Goal: Task Accomplishment & Management: Use online tool/utility

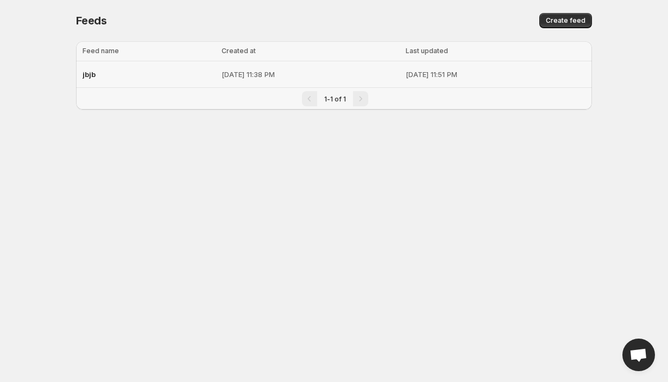
click at [221, 73] on p "[DATE] 11:38 PM" at bounding box center [310, 74] width 178 height 11
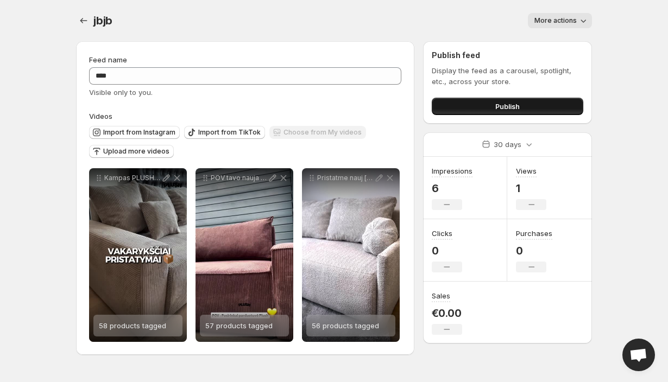
click at [466, 106] on button "Publish" at bounding box center [507, 106] width 151 height 17
click at [527, 121] on div "Publish feed Display the feed as a carousel, spotlight, etc., across your store…" at bounding box center [507, 82] width 169 height 83
click at [527, 108] on button "Publish" at bounding box center [507, 106] width 151 height 17
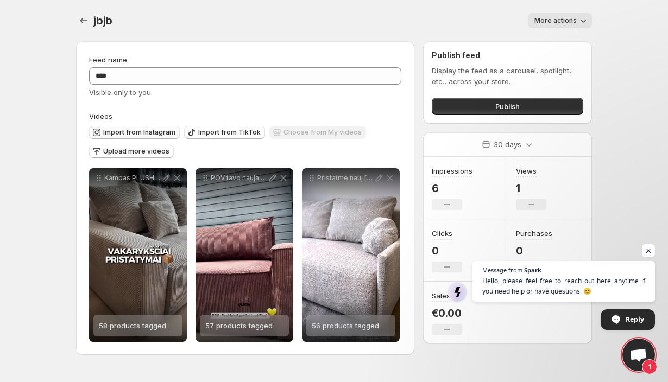
click at [122, 131] on span "Import from Instagram" at bounding box center [139, 132] width 72 height 9
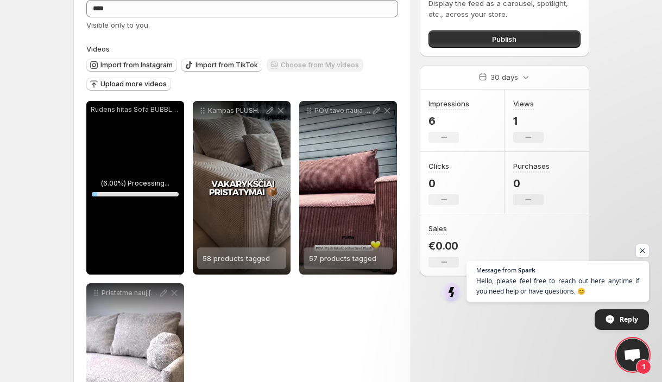
scroll to position [66, 0]
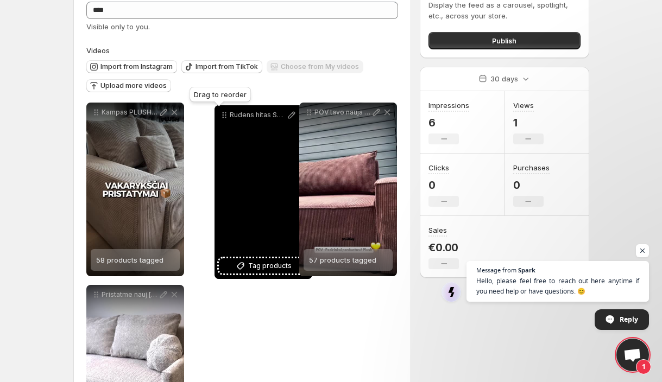
drag, startPoint x: 98, startPoint y: 116, endPoint x: 231, endPoint y: 120, distance: 133.0
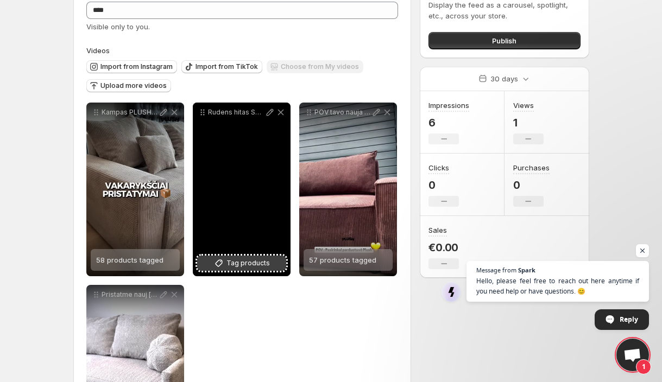
click at [225, 263] on button "Tag products" at bounding box center [241, 263] width 89 height 15
click at [268, 112] on icon at bounding box center [269, 112] width 7 height 7
type input "**********"
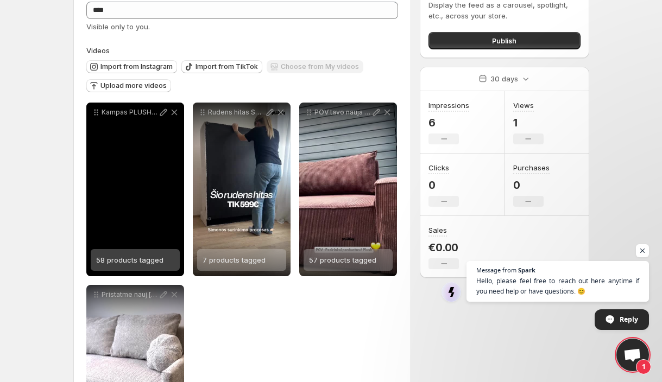
click at [121, 267] on div "58 products tagged" at bounding box center [129, 260] width 67 height 22
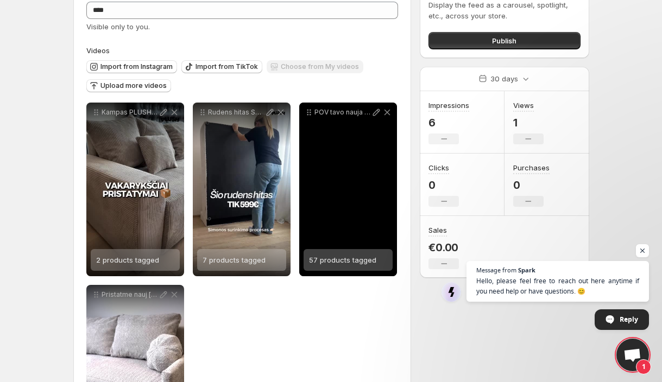
click at [351, 261] on span "57 products tagged" at bounding box center [342, 260] width 67 height 9
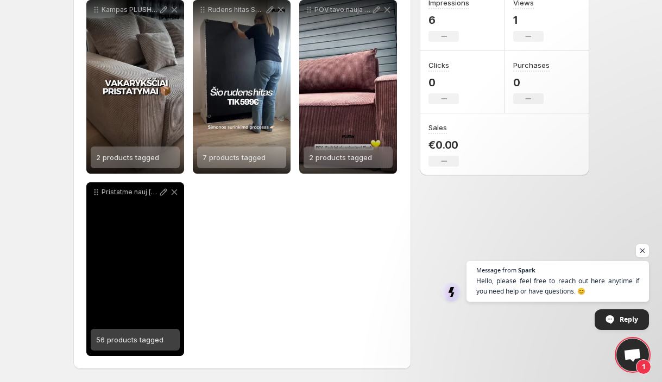
scroll to position [168, 0]
click at [137, 346] on div "56 products tagged" at bounding box center [129, 340] width 67 height 22
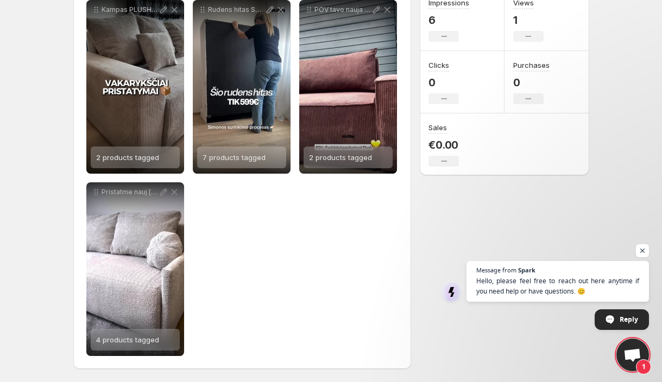
scroll to position [0, 0]
